Goal: Navigation & Orientation: Go to known website

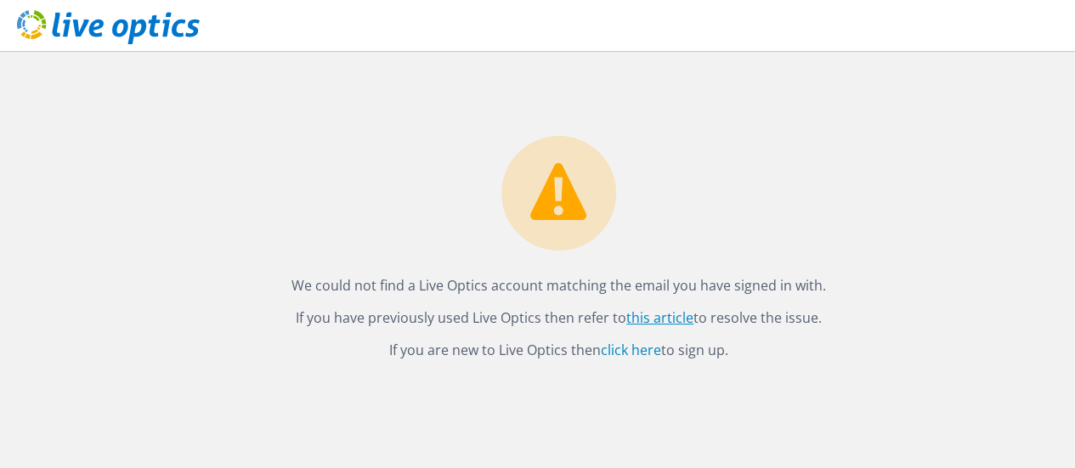
click at [654, 315] on link "this article" at bounding box center [659, 318] width 67 height 19
